Goal: Information Seeking & Learning: Find specific fact

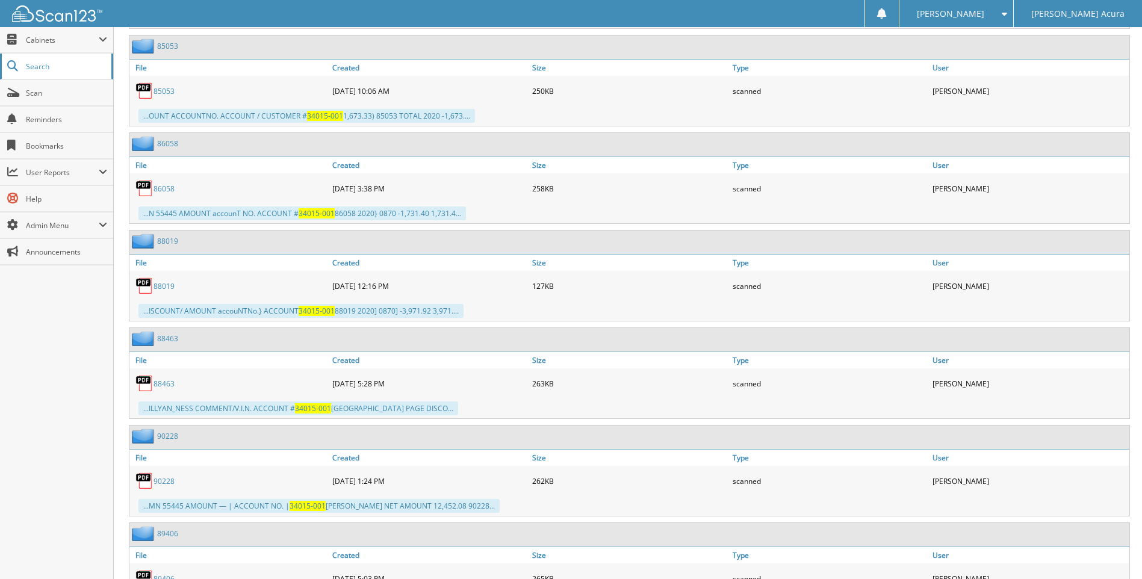
scroll to position [1264, 0]
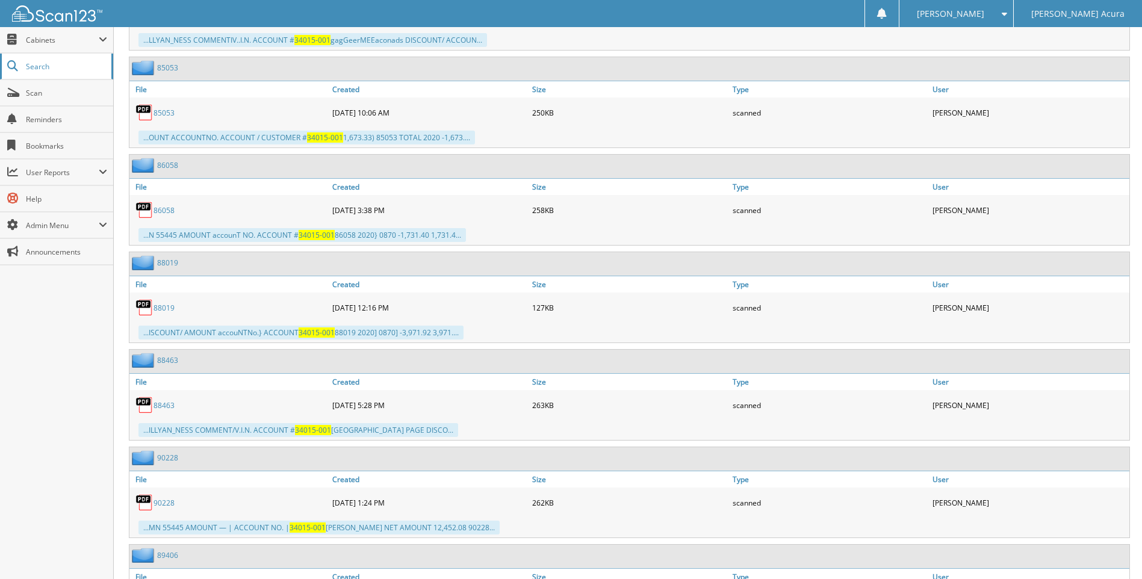
click at [93, 66] on span "Search" at bounding box center [65, 66] width 79 height 10
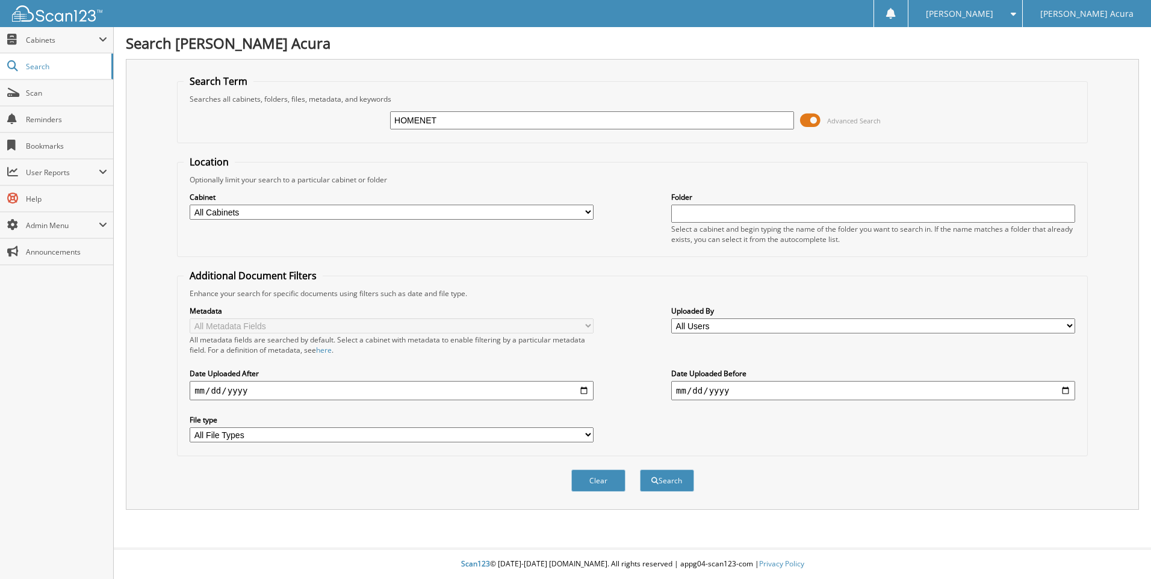
type input "HOMENET"
click at [640, 469] on button "Search" at bounding box center [667, 480] width 54 height 22
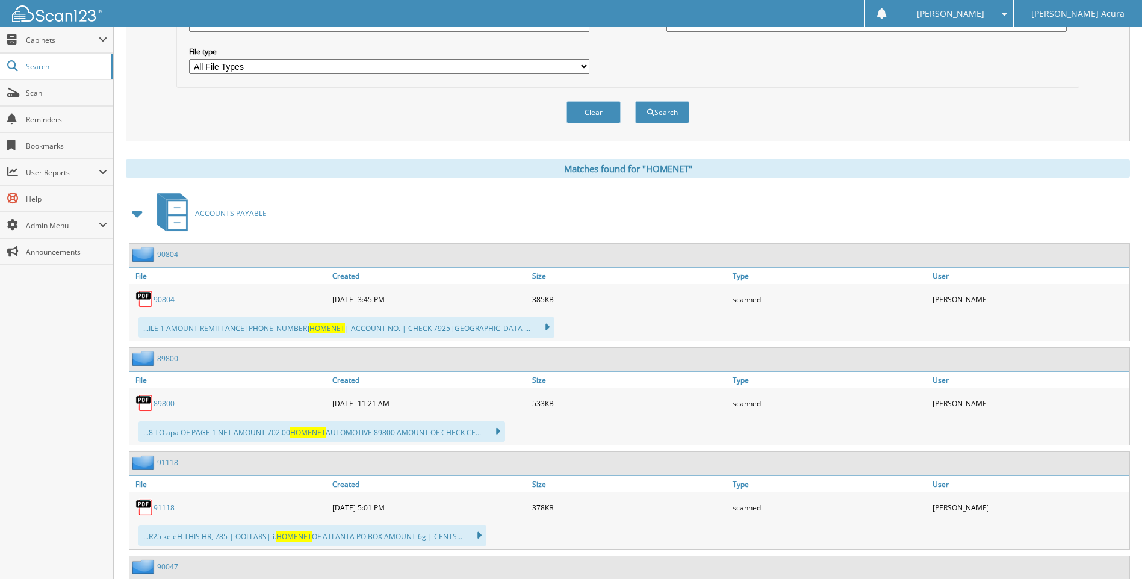
scroll to position [361, 0]
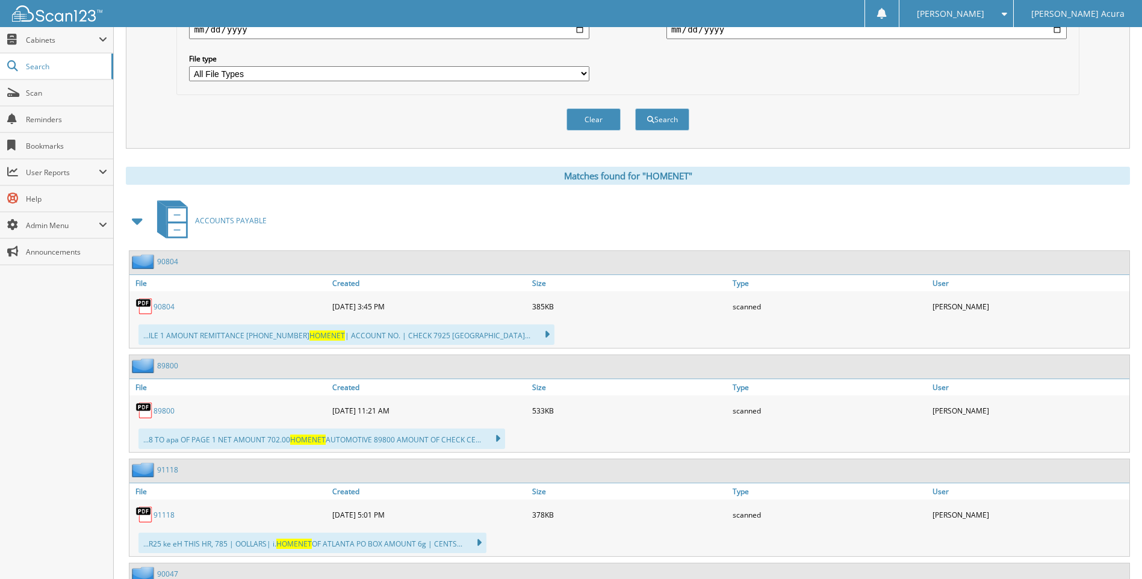
click at [141, 222] on span at bounding box center [137, 221] width 17 height 22
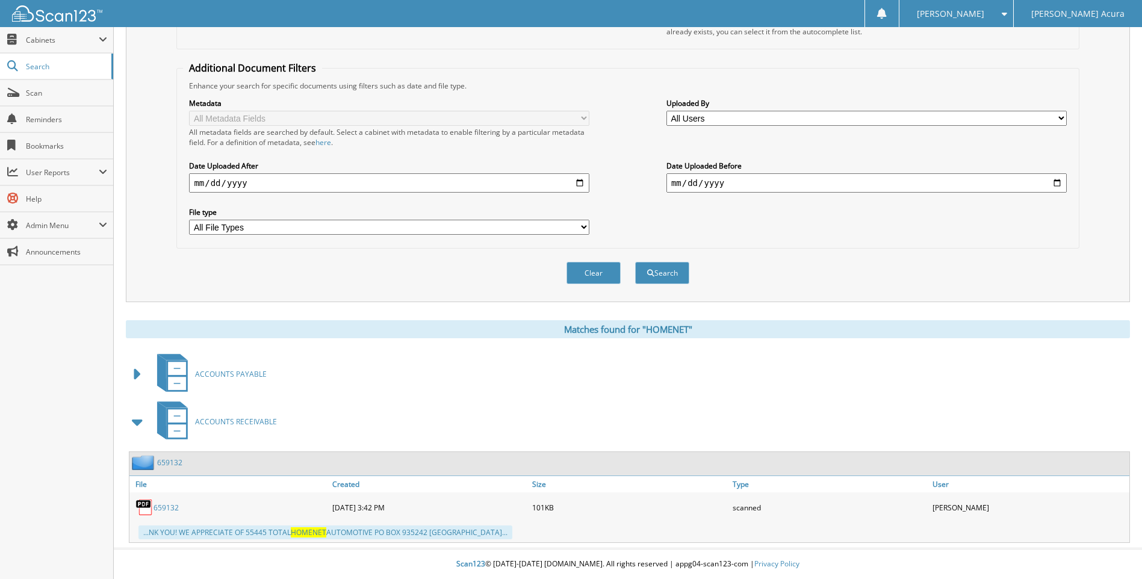
click at [139, 413] on span at bounding box center [137, 422] width 17 height 22
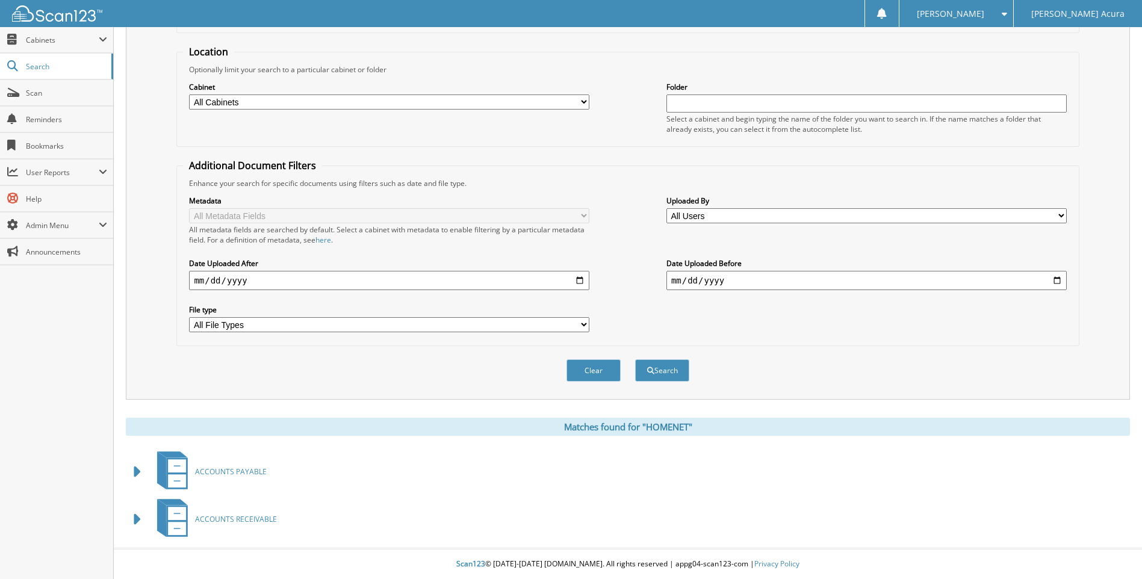
scroll to position [111, 0]
click at [140, 466] on span at bounding box center [137, 472] width 17 height 22
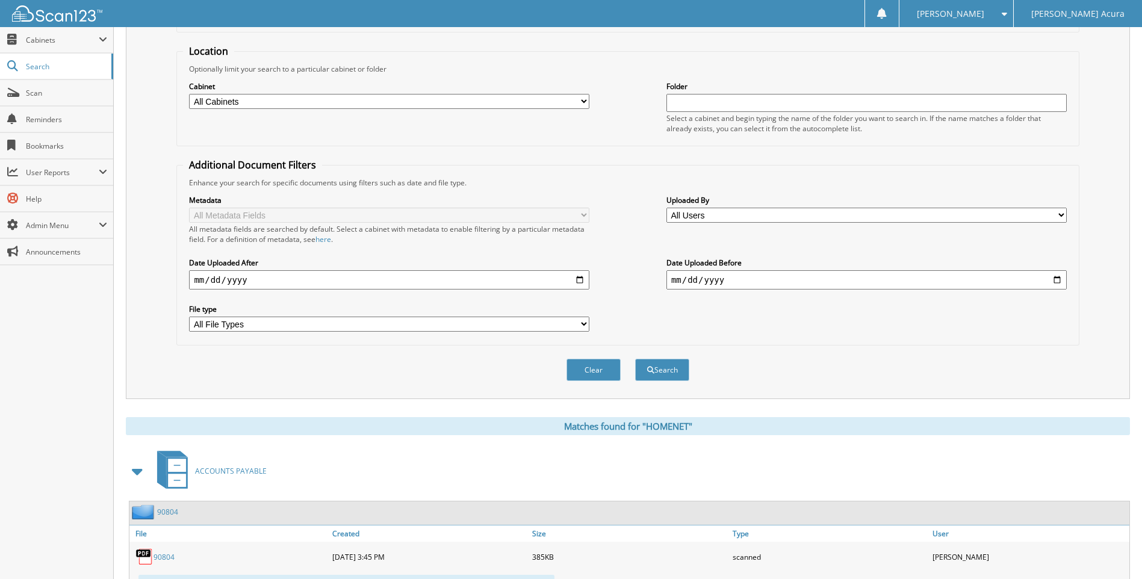
scroll to position [361, 0]
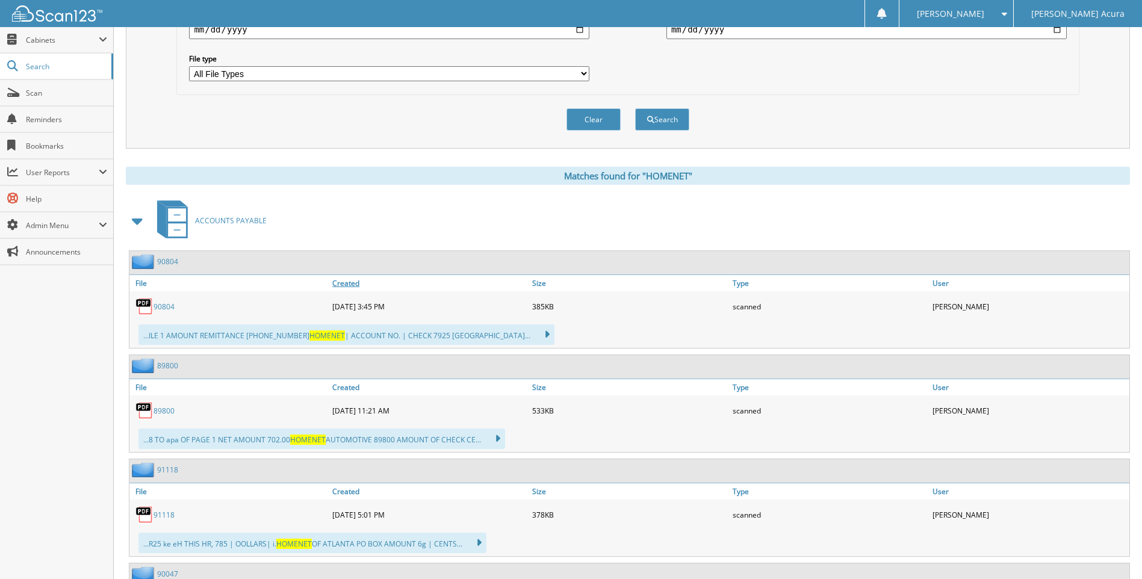
click at [341, 283] on link "Created" at bounding box center [429, 283] width 200 height 16
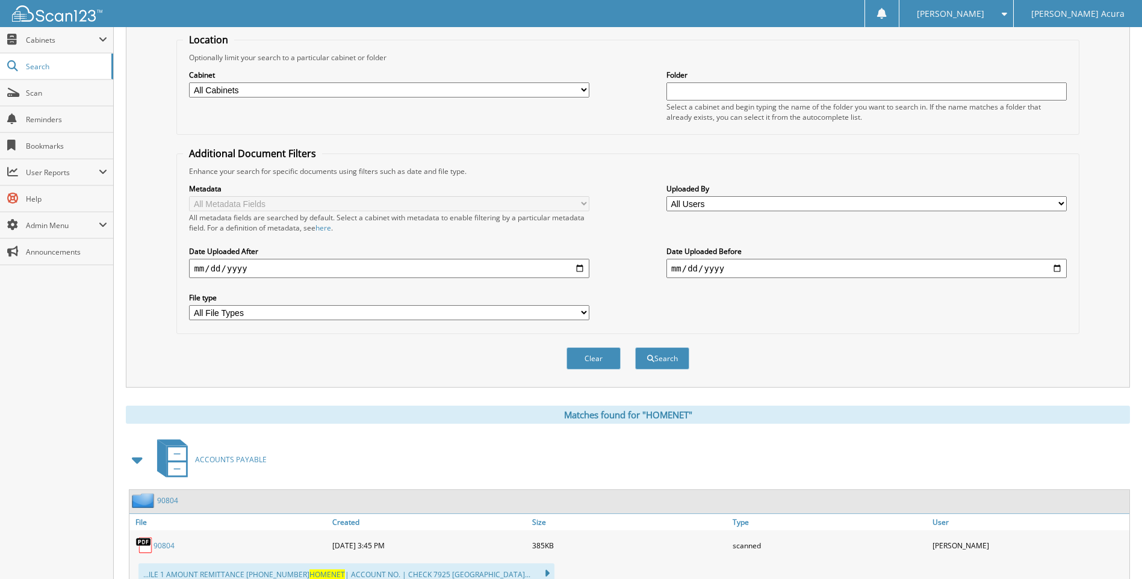
scroll to position [0, 0]
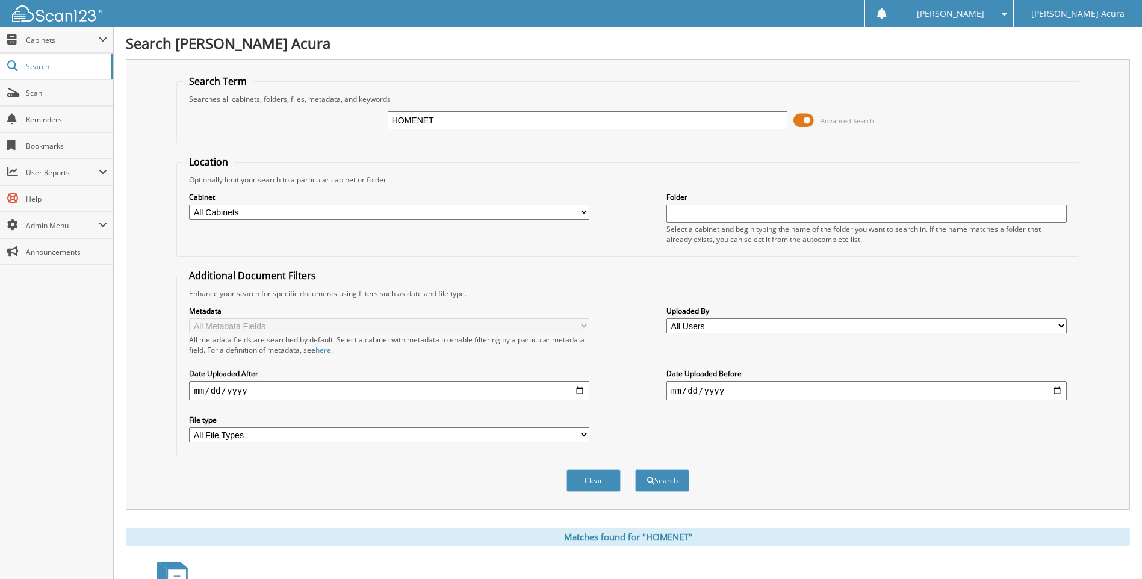
drag, startPoint x: 382, startPoint y: 117, endPoint x: 364, endPoint y: 119, distance: 17.6
click at [364, 119] on div "HOMENET Advanced Search" at bounding box center [627, 120] width 889 height 32
type input "861017154553"
click at [635, 469] on button "Search" at bounding box center [662, 480] width 54 height 22
